Goal: Information Seeking & Learning: Learn about a topic

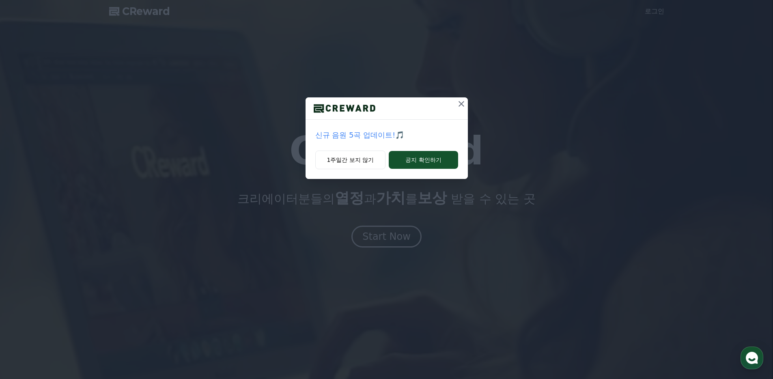
drag, startPoint x: 355, startPoint y: 162, endPoint x: 438, endPoint y: 137, distance: 86.0
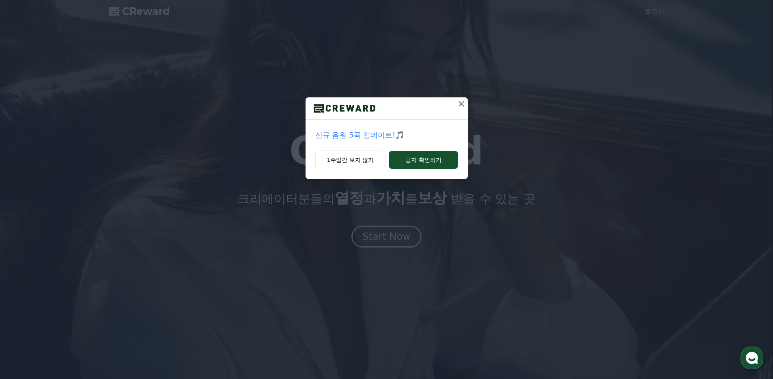
click at [438, 137] on div "신규 음원 5곡 업데이트!🎵 1주일간 보지 않기 공지 확인하기" at bounding box center [387, 138] width 162 height 82
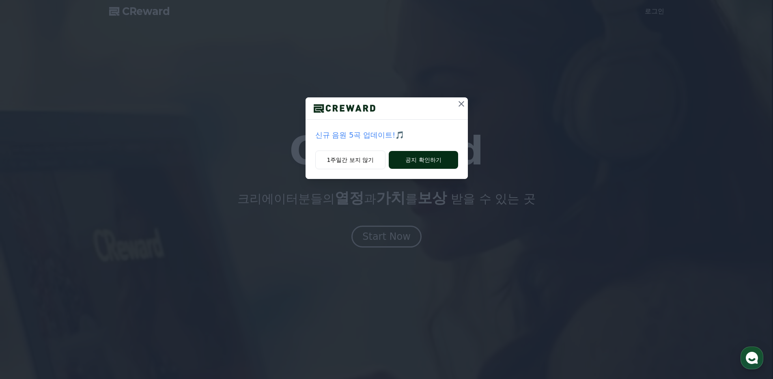
click at [437, 158] on button "공지 확인하기" at bounding box center [423, 160] width 69 height 18
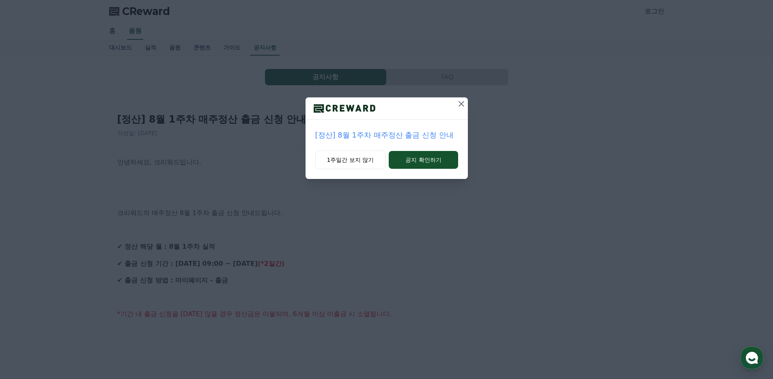
click at [462, 104] on icon at bounding box center [462, 104] width 10 height 10
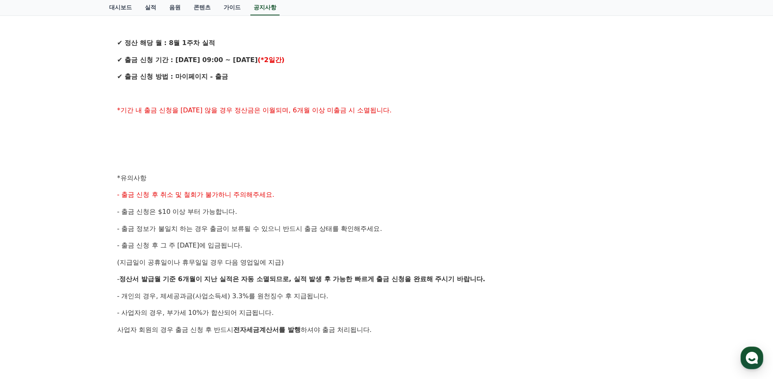
scroll to position [220, 0]
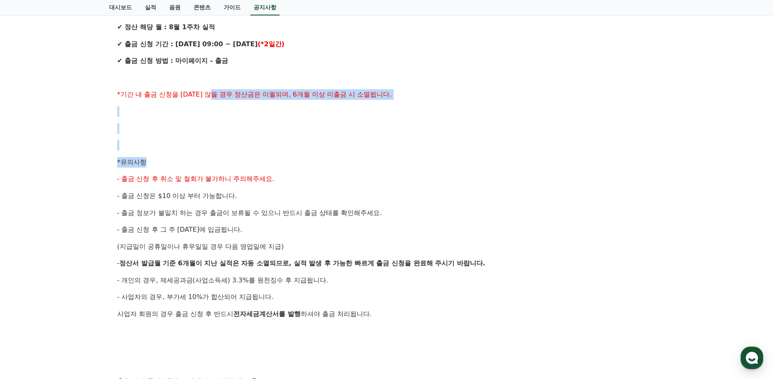
drag, startPoint x: 229, startPoint y: 125, endPoint x: 252, endPoint y: 187, distance: 66.0
click at [252, 186] on div "안녕하세요, 크리워드입니다. 크리워드의 매주정산 8월 1주차 출금 신청 안내드립니다. ✔ 정산 해당 월 : 8월 1주차 실적 ✔ 출금 신청 기…" at bounding box center [386, 170] width 539 height 466
click at [252, 187] on div "안녕하세요, 크리워드입니다. 크리워드의 매주정산 8월 1주차 출금 신청 안내드립니다. ✔ 정산 해당 월 : 8월 1주차 실적 ✔ 출금 신청 기…" at bounding box center [386, 170] width 539 height 466
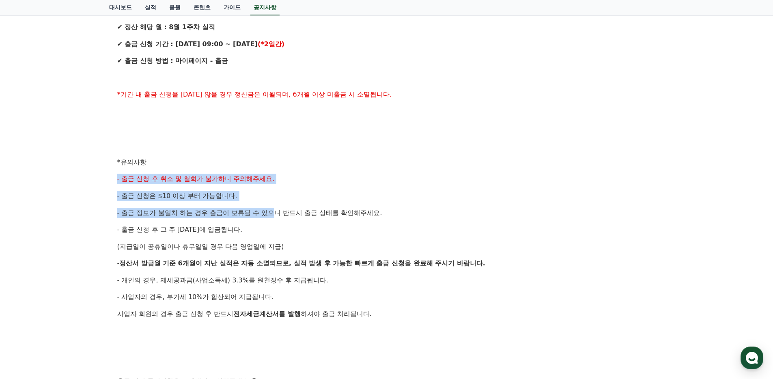
drag, startPoint x: 191, startPoint y: 168, endPoint x: 252, endPoint y: 218, distance: 79.1
click at [252, 218] on div "안녕하세요, 크리워드입니다. 크리워드의 매주정산 8월 1주차 출금 신청 안내드립니다. ✔ 정산 해당 월 : 8월 1주차 실적 ✔ 출금 신청 기…" at bounding box center [386, 170] width 539 height 466
click at [252, 218] on p "- 출금 정보가 불일치 하는 경우 출금이 보류될 수 있으니 반드시 출금 상태를 확인해주세요." at bounding box center [386, 213] width 539 height 11
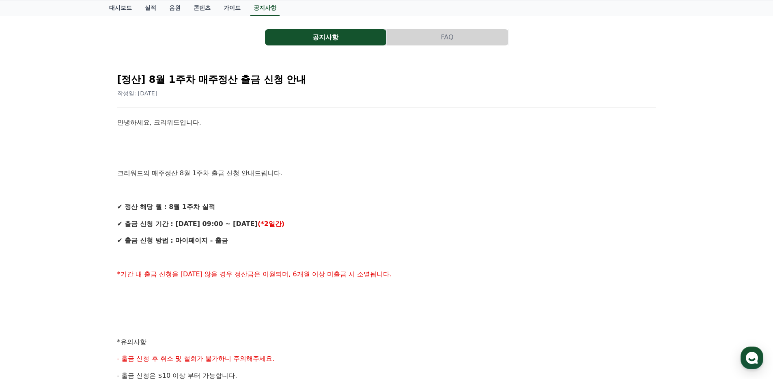
scroll to position [0, 0]
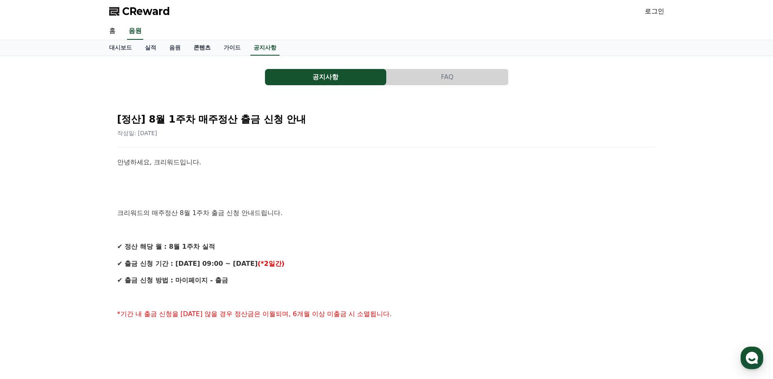
click at [187, 46] on link "콘텐츠" at bounding box center [202, 47] width 30 height 15
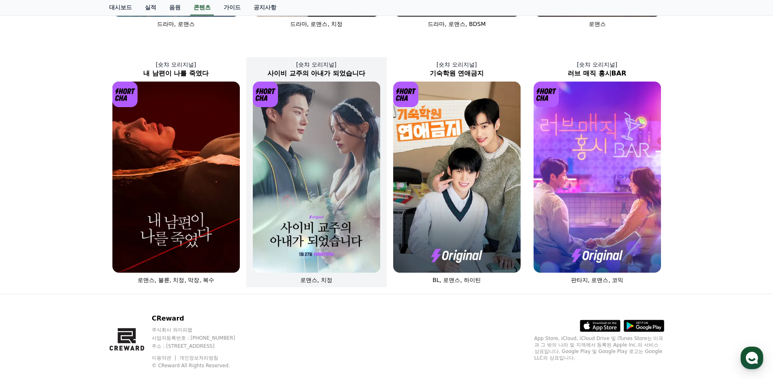
scroll to position [287, 0]
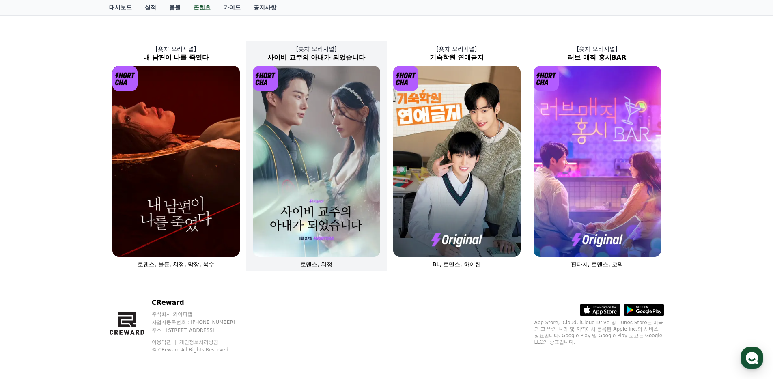
click at [336, 211] on img at bounding box center [316, 161] width 127 height 191
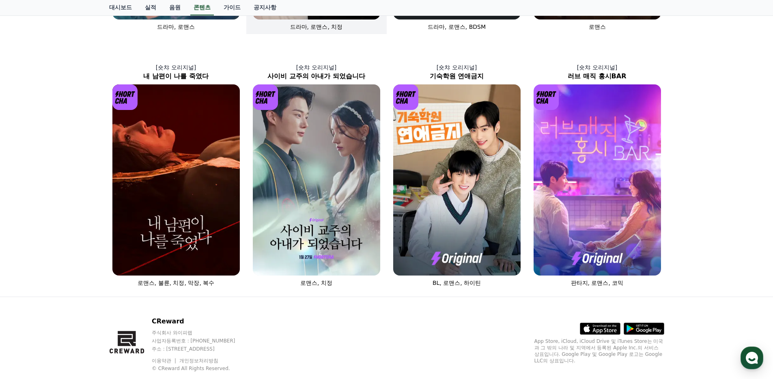
scroll to position [287, 0]
